Goal: Task Accomplishment & Management: Use online tool/utility

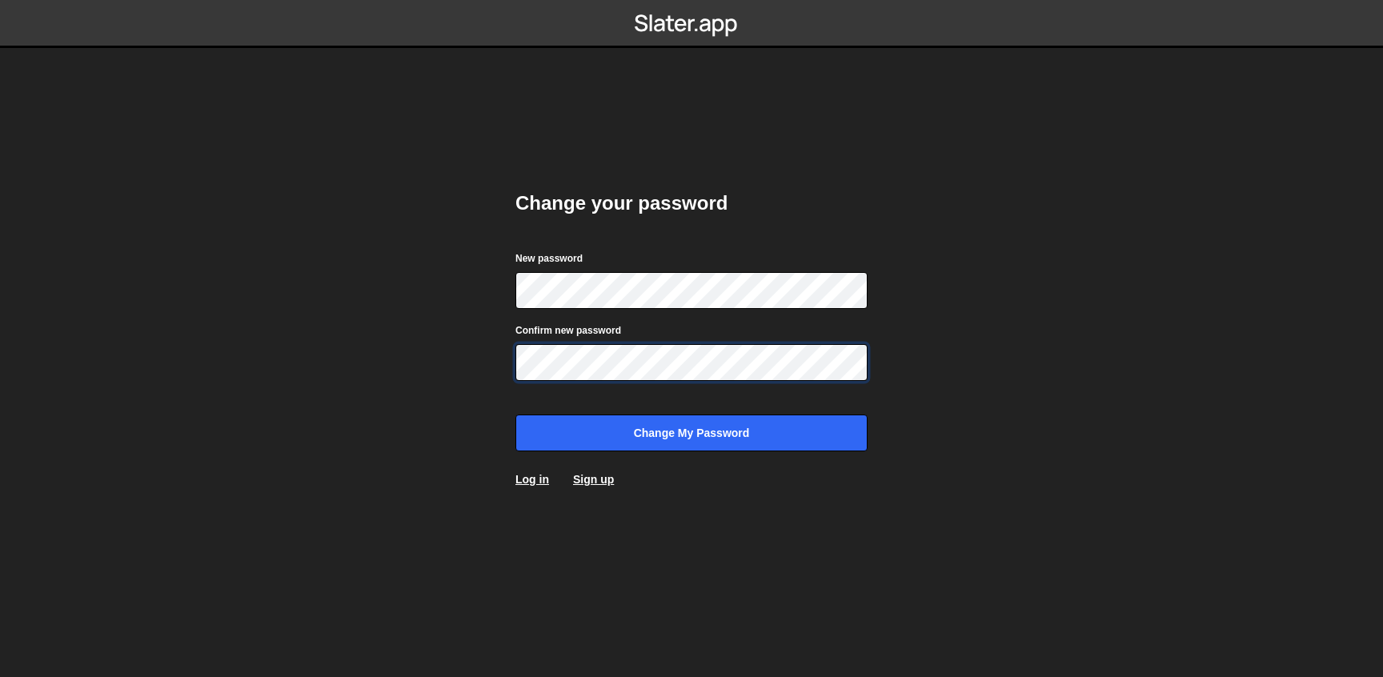
click at [515, 415] on input "Change my password" at bounding box center [691, 433] width 352 height 37
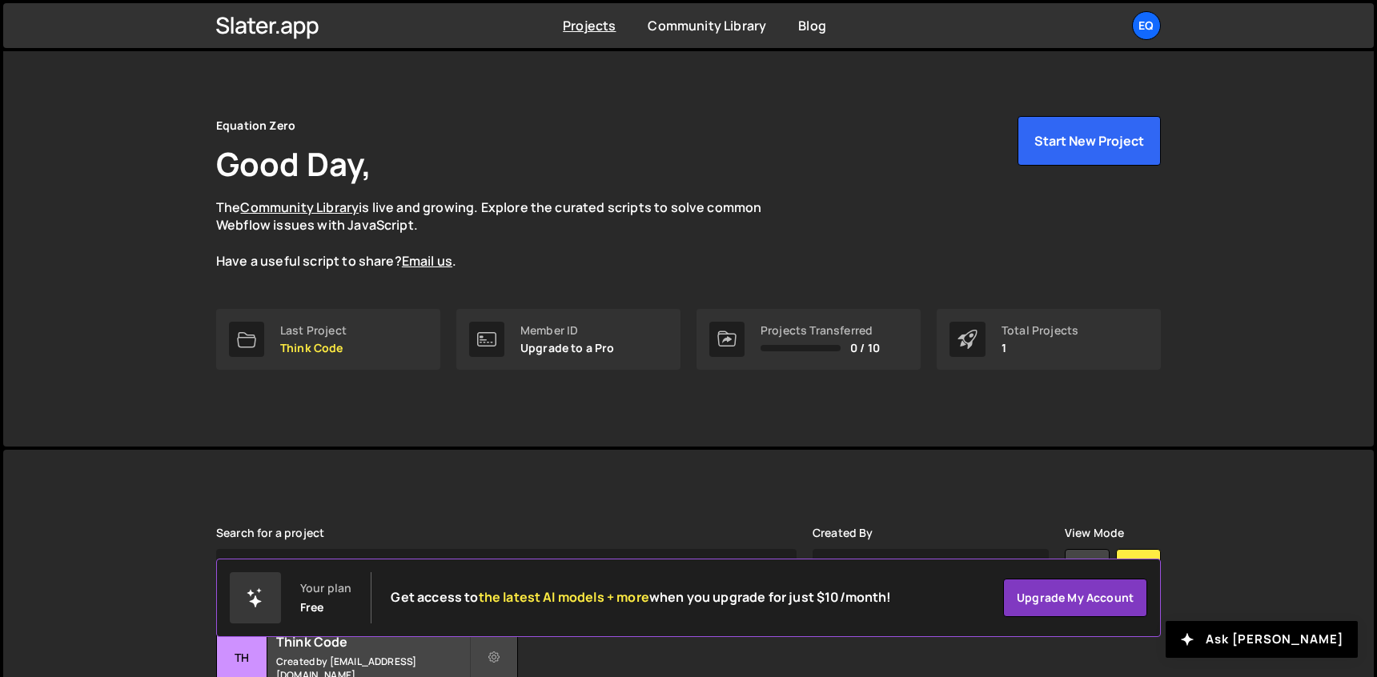
scroll to position [146, 0]
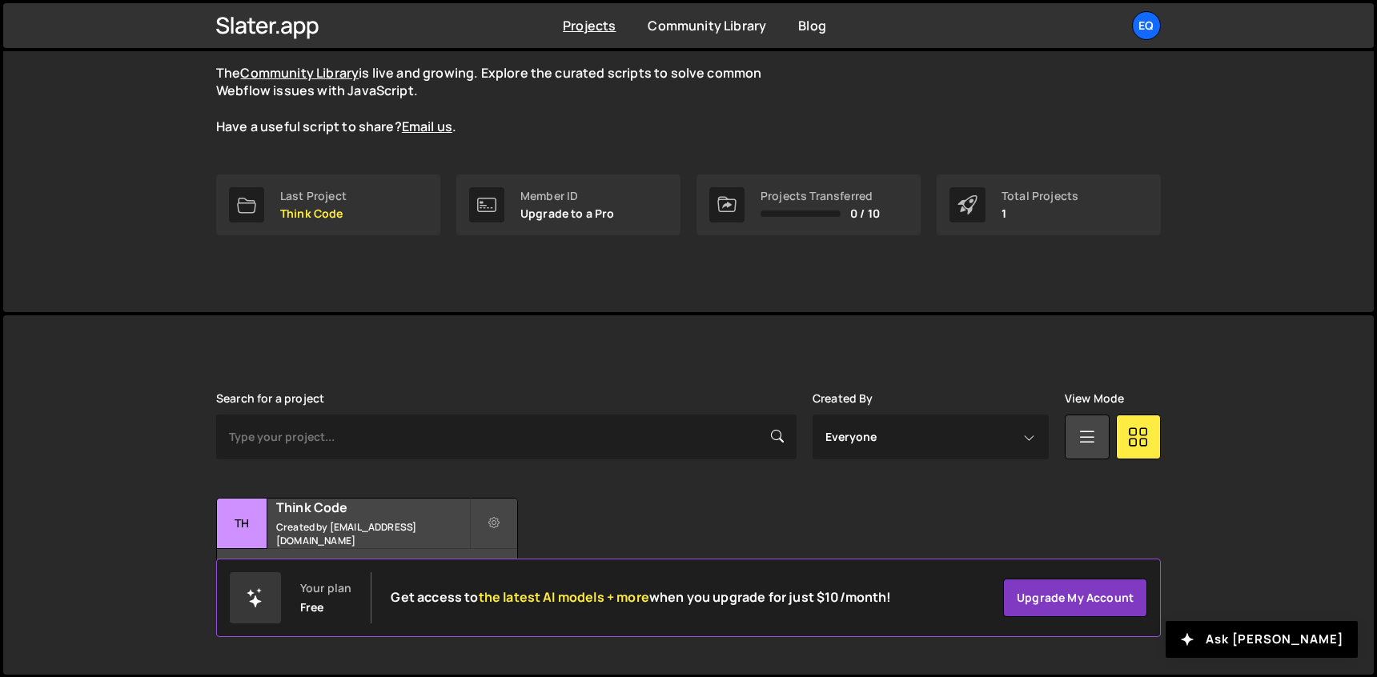
click at [1341, 142] on div "Equation Zero Good Day, The Community Library is live and growing. Explore the …" at bounding box center [688, 108] width 1370 height 407
click at [347, 549] on div "3 pages, last updated by [DATE]" at bounding box center [367, 573] width 300 height 48
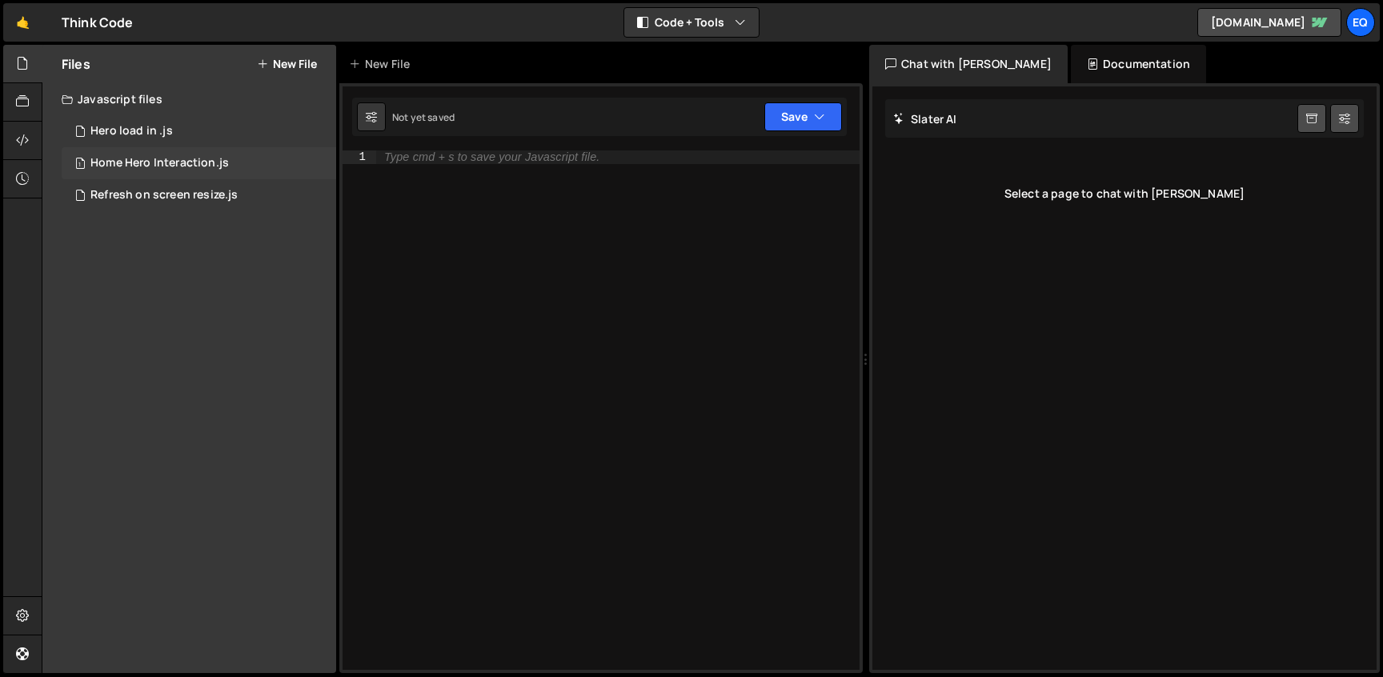
click at [194, 173] on div "1 Home Hero Interaction.js 0" at bounding box center [199, 163] width 275 height 32
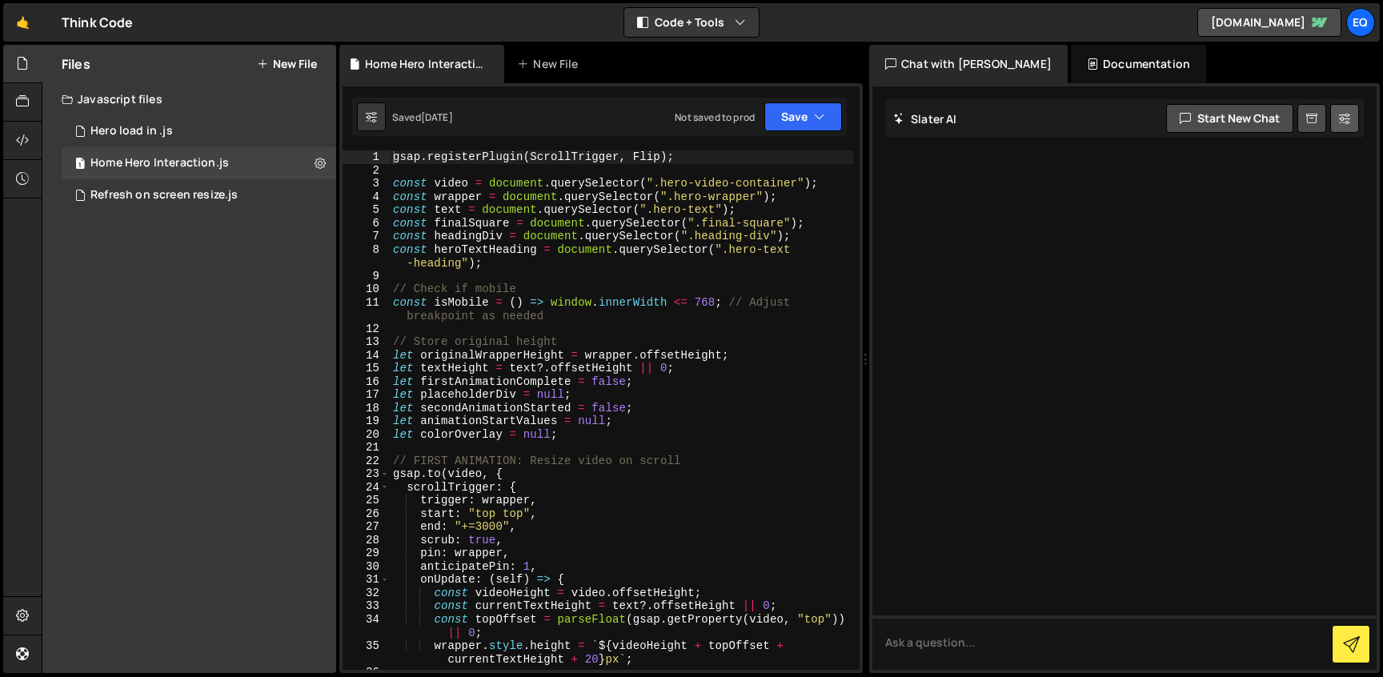
click at [1344, 125] on icon at bounding box center [1344, 118] width 11 height 16
select select "chat"
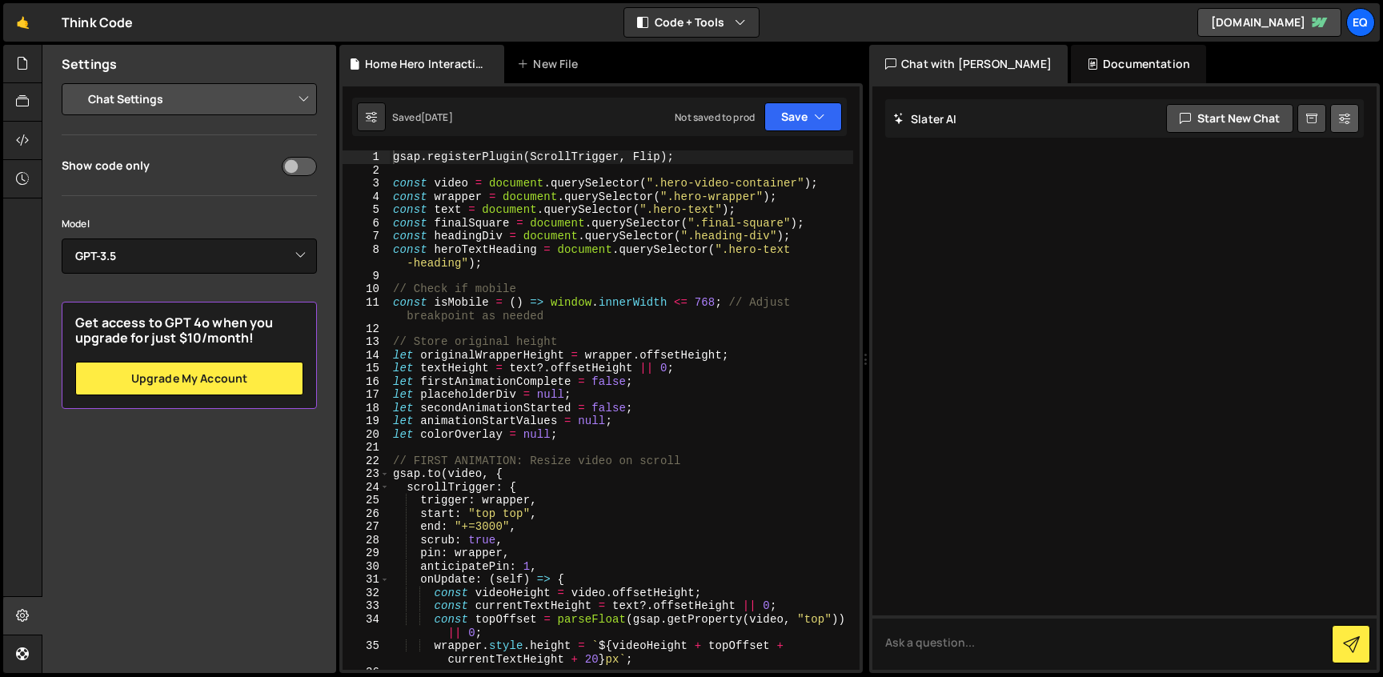
click at [1344, 125] on icon at bounding box center [1344, 118] width 11 height 16
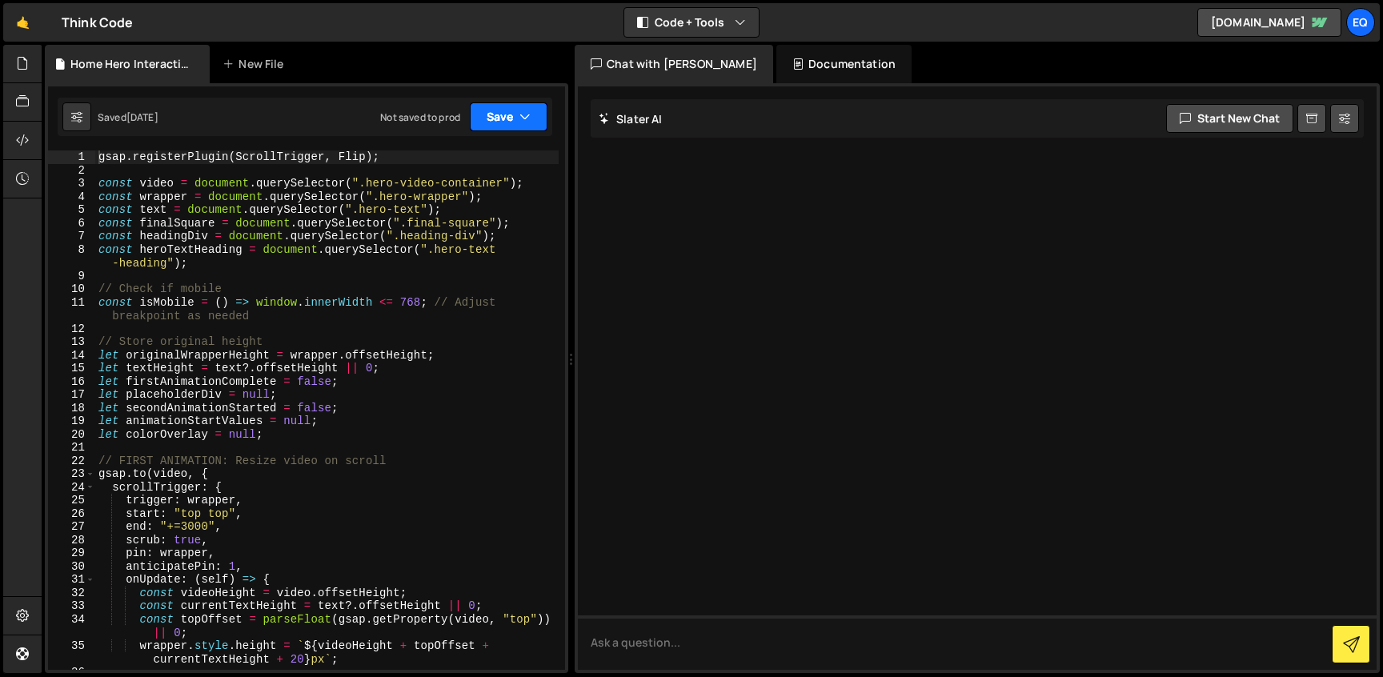
click at [503, 123] on button "Save" at bounding box center [509, 116] width 78 height 29
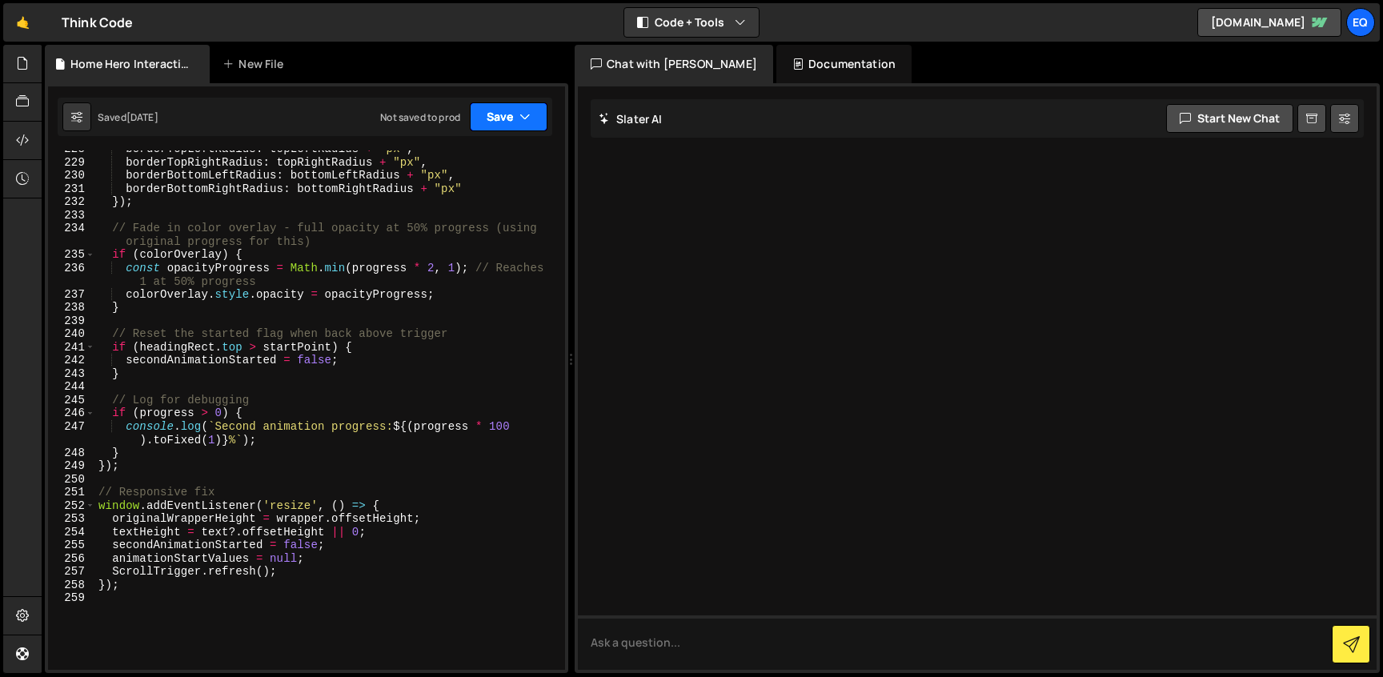
scroll to position [3418, 0]
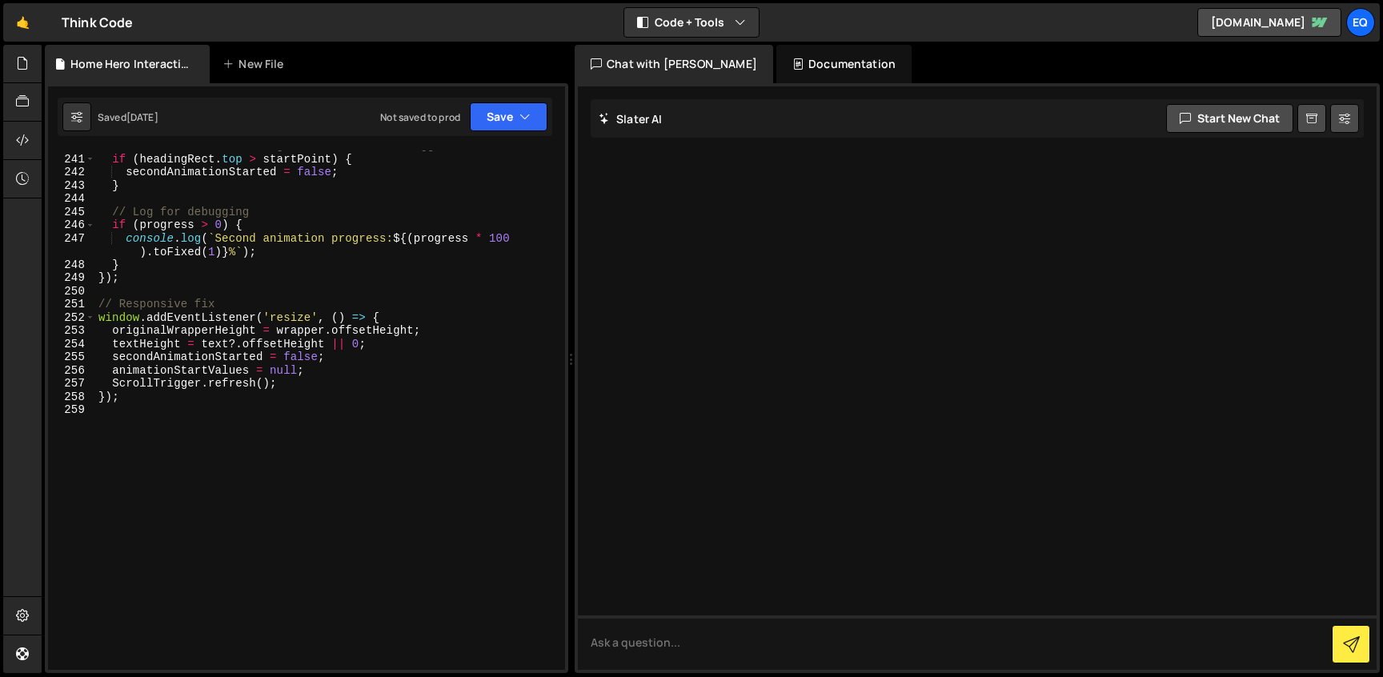
click at [319, 391] on div "// Reset the started flag when back above trigger if ( headingRect . top > star…" at bounding box center [326, 412] width 463 height 546
type textarea "});"
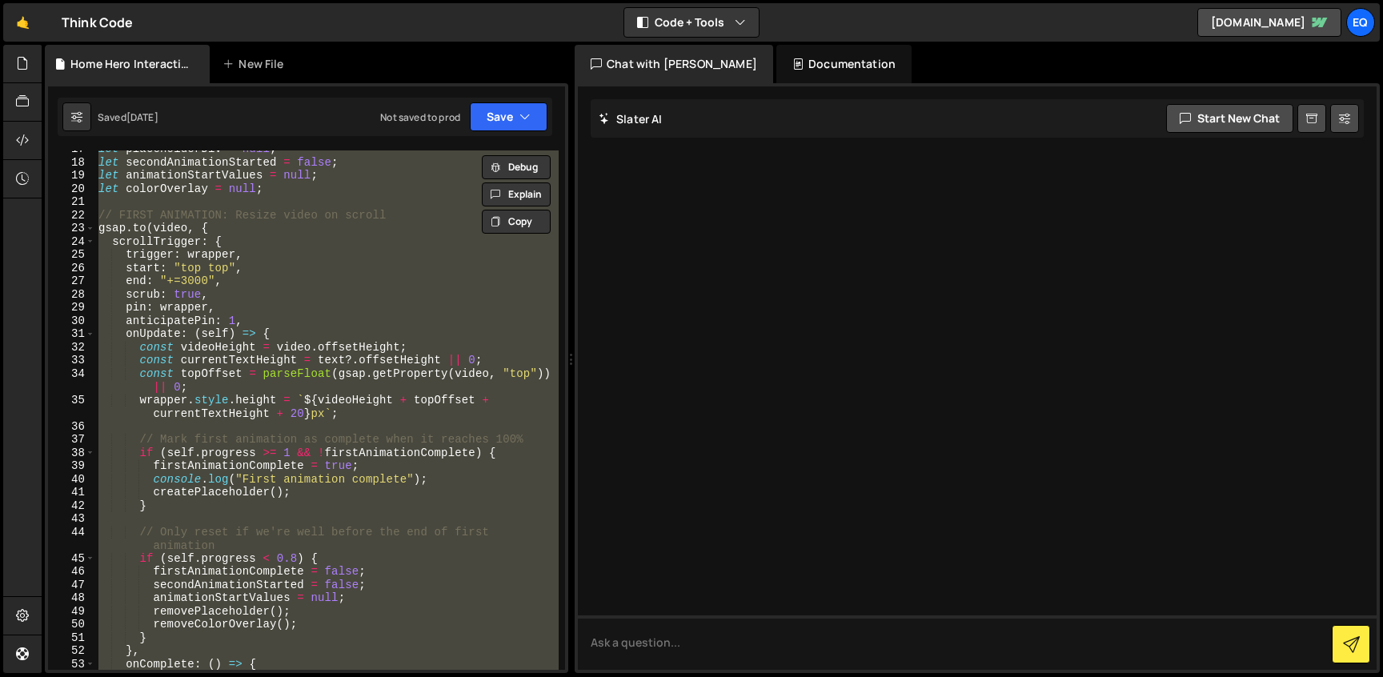
scroll to position [0, 0]
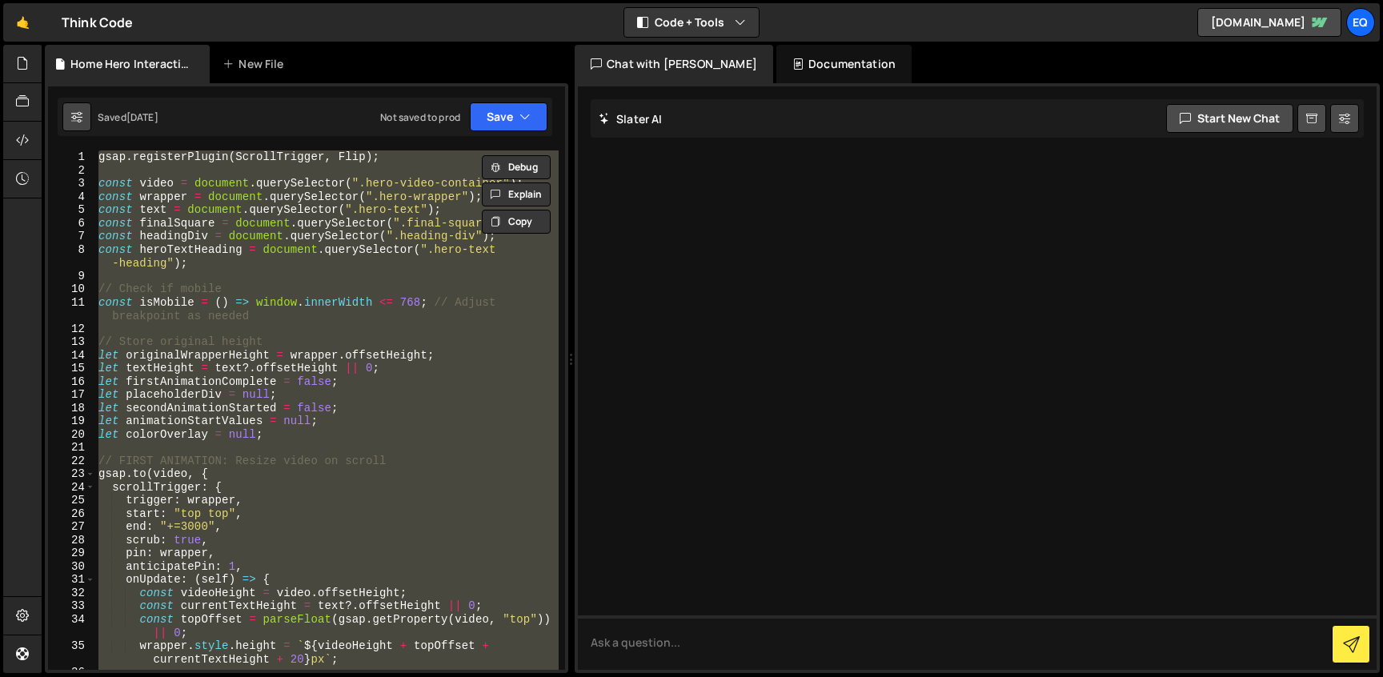
click at [72, 120] on icon at bounding box center [76, 117] width 11 height 16
select select "editor"
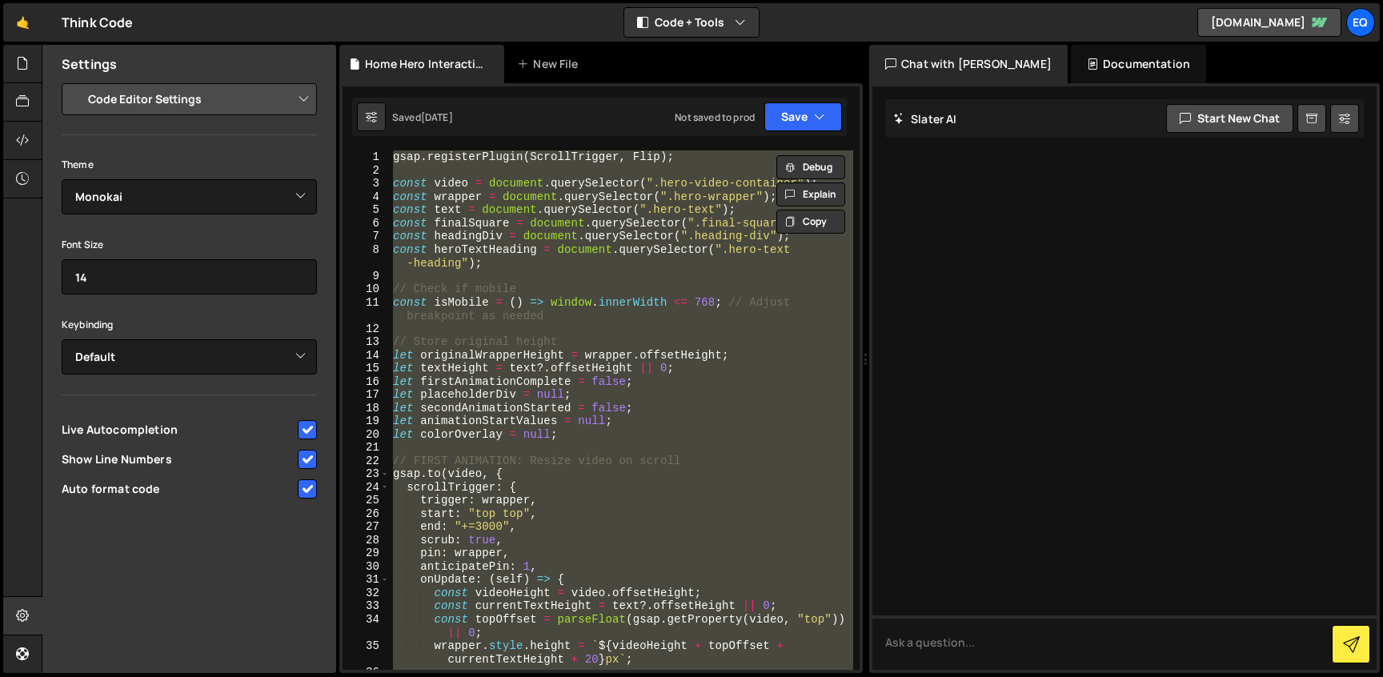
click at [2, 90] on div "Hold on a sec... Are you certain you wish to leave this page? Any changes you'v…" at bounding box center [691, 338] width 1383 height 677
click at [18, 79] on div at bounding box center [22, 64] width 39 height 38
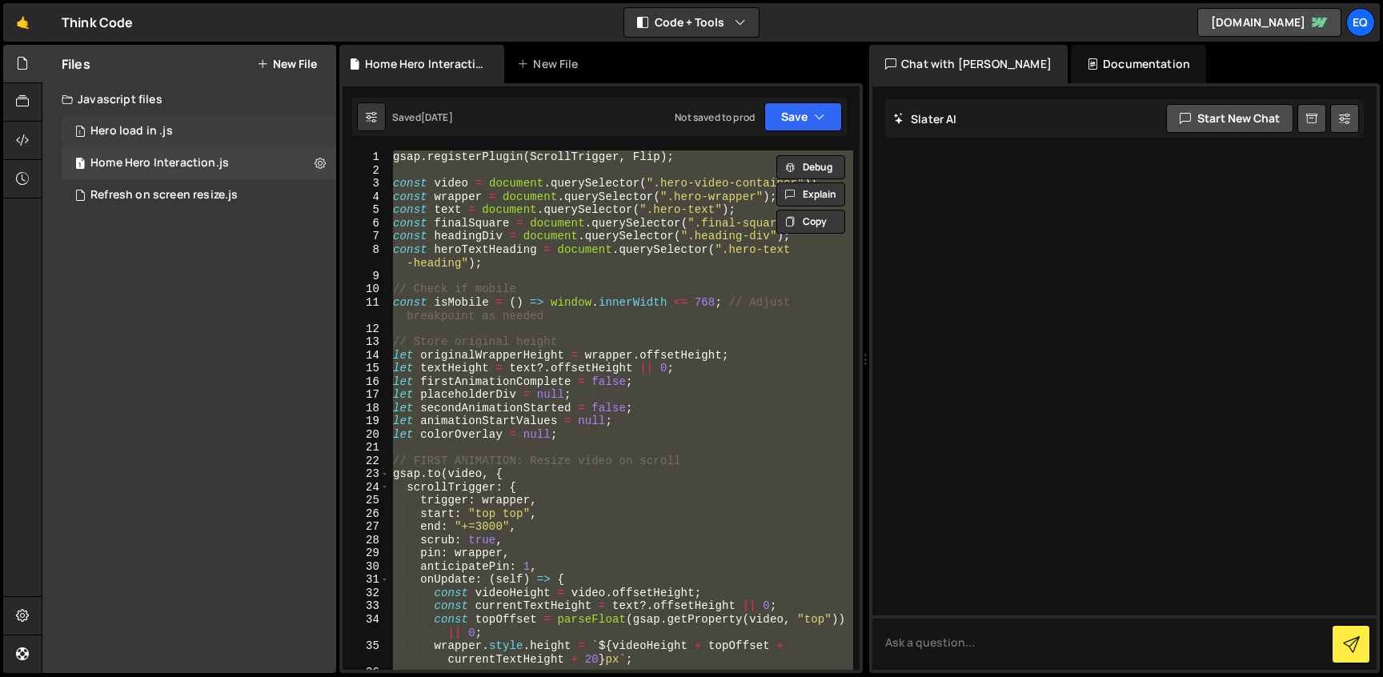
click at [163, 122] on div "1 Hero load in .js 0" at bounding box center [199, 131] width 275 height 32
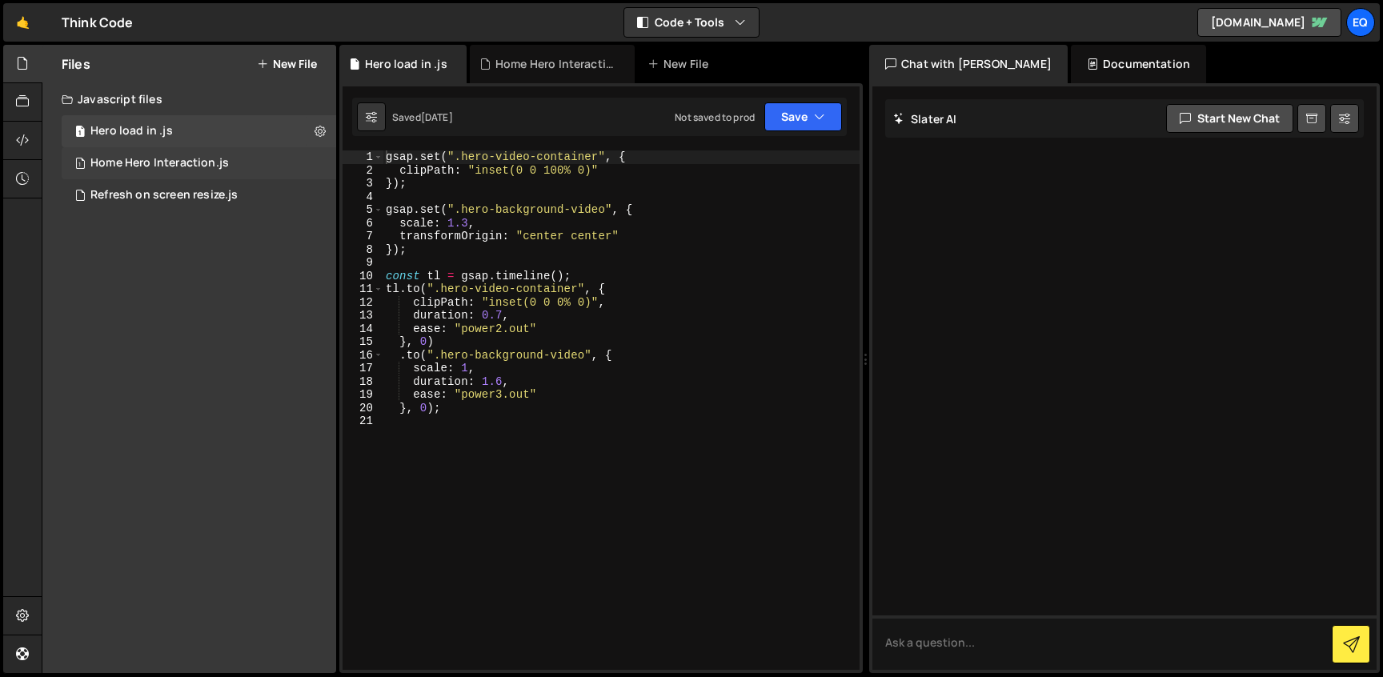
click at [178, 150] on div "1 Home Hero Interaction.js 0" at bounding box center [199, 163] width 275 height 32
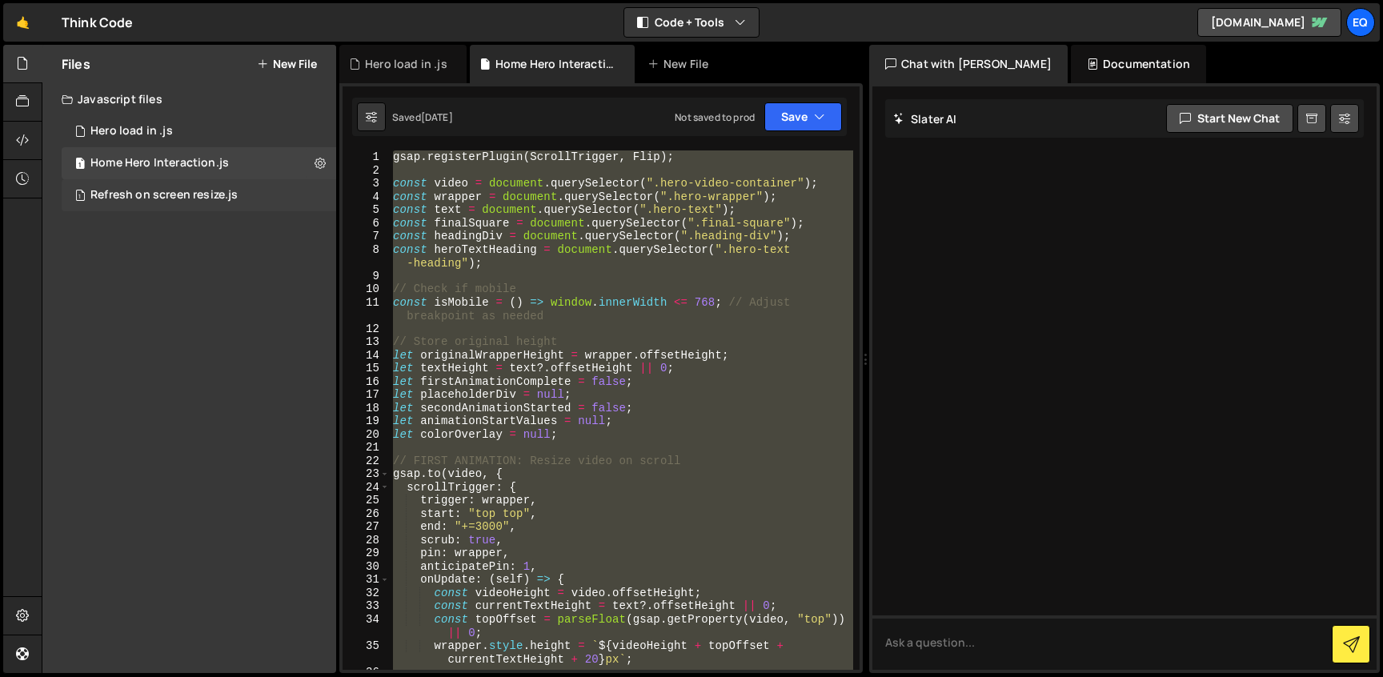
click at [210, 198] on div "Refresh on screen resize.js" at bounding box center [163, 195] width 147 height 14
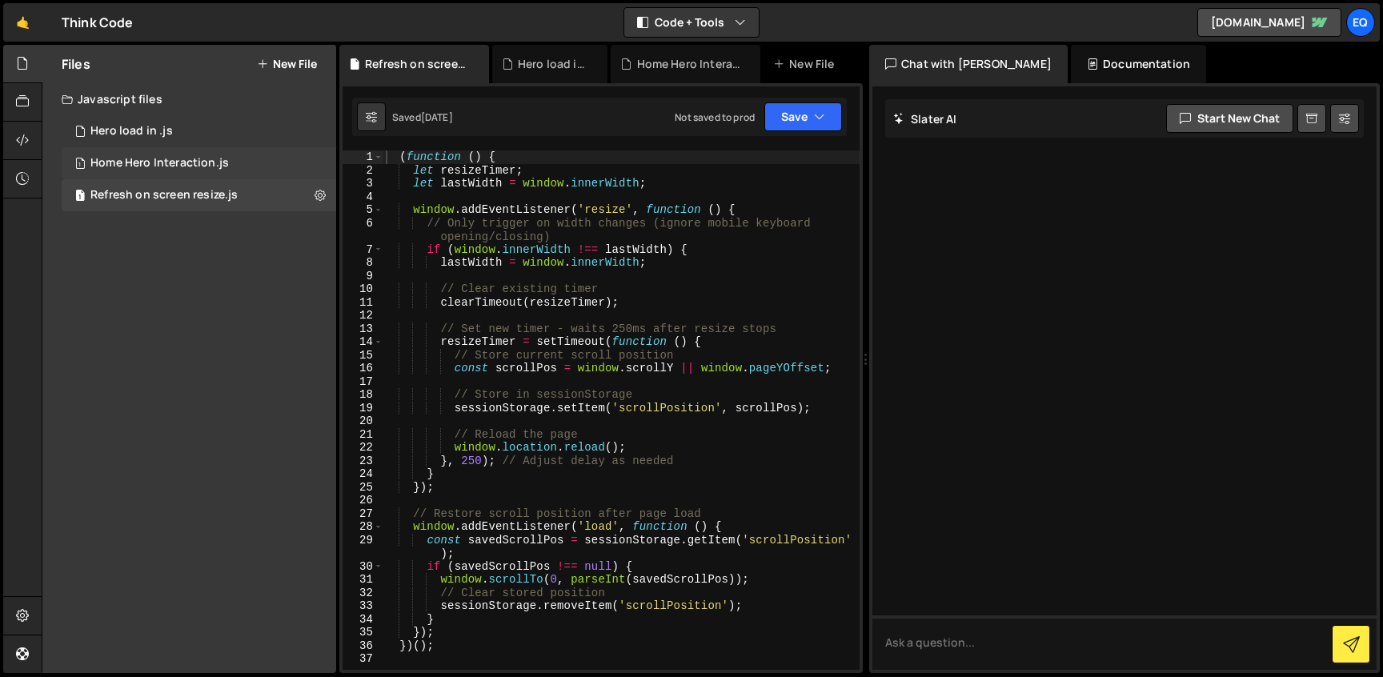
click at [230, 158] on div "1 Home Hero Interaction.js 0" at bounding box center [199, 163] width 275 height 32
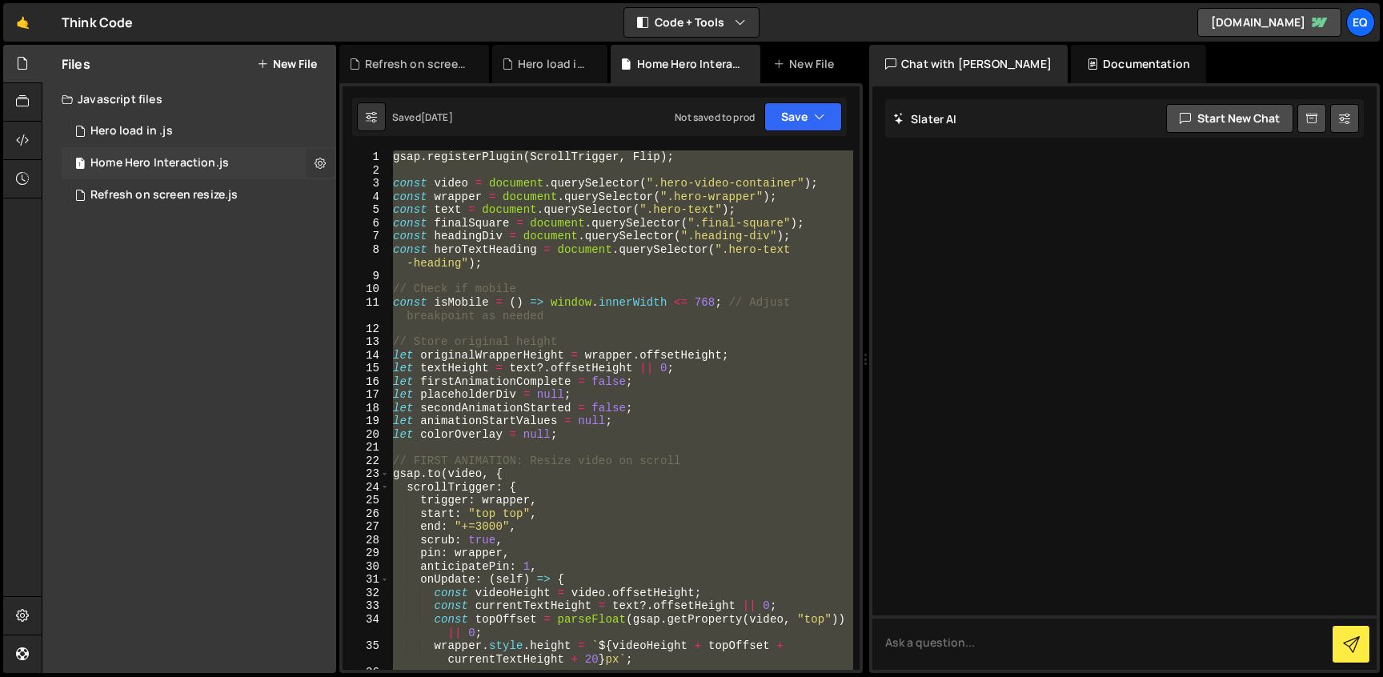
click at [321, 165] on icon at bounding box center [320, 162] width 11 height 15
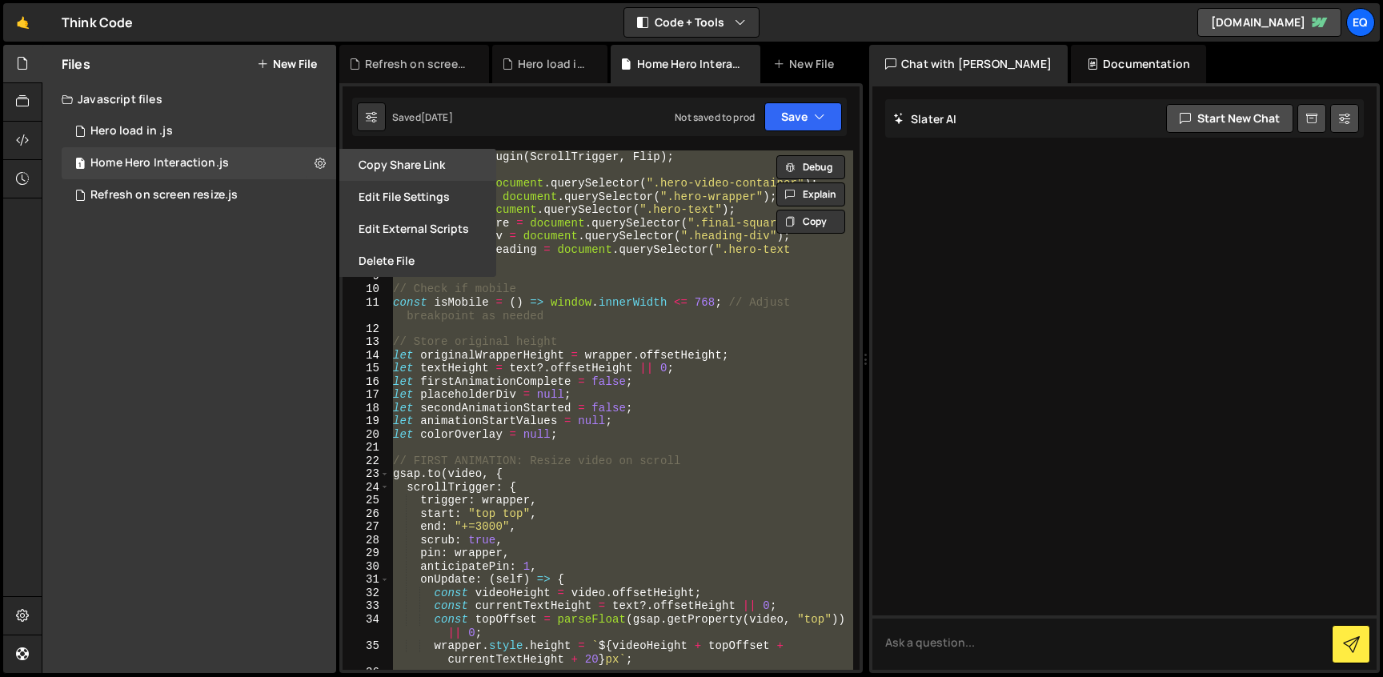
click at [415, 158] on button "Copy share link" at bounding box center [417, 165] width 157 height 32
